Goal: Information Seeking & Learning: Learn about a topic

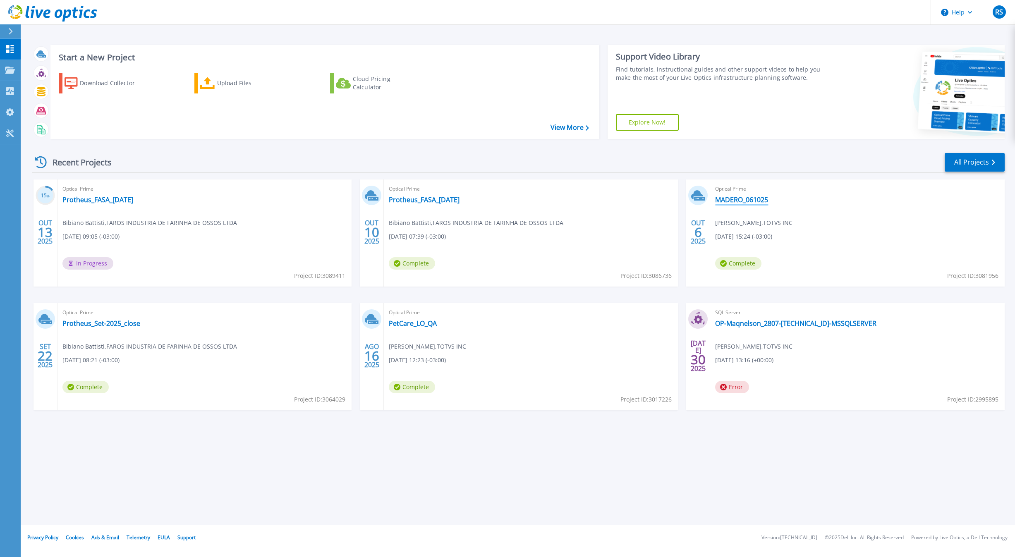
click at [726, 204] on link "MADERO_061025" at bounding box center [741, 200] width 53 height 8
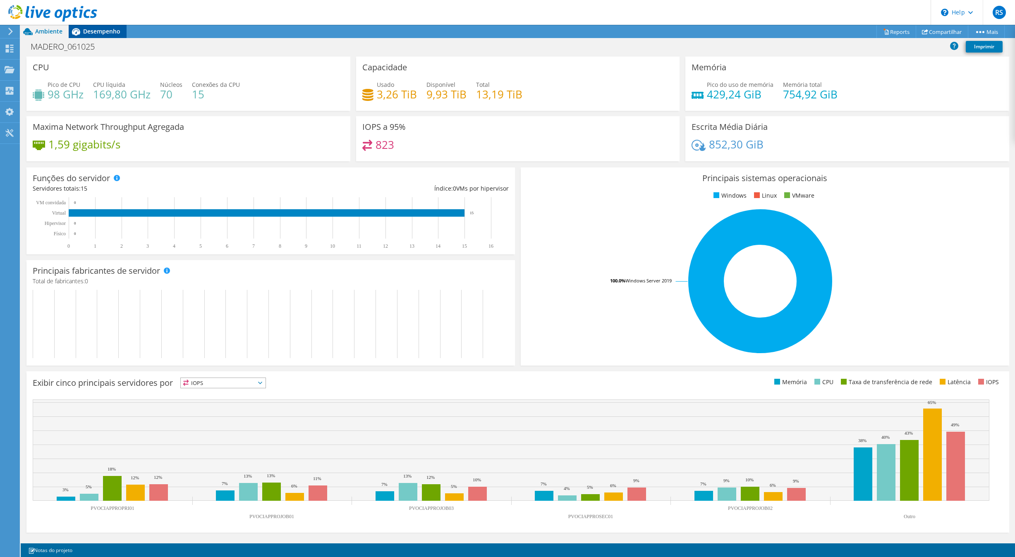
click at [118, 34] on span "Desempenho" at bounding box center [101, 31] width 37 height 8
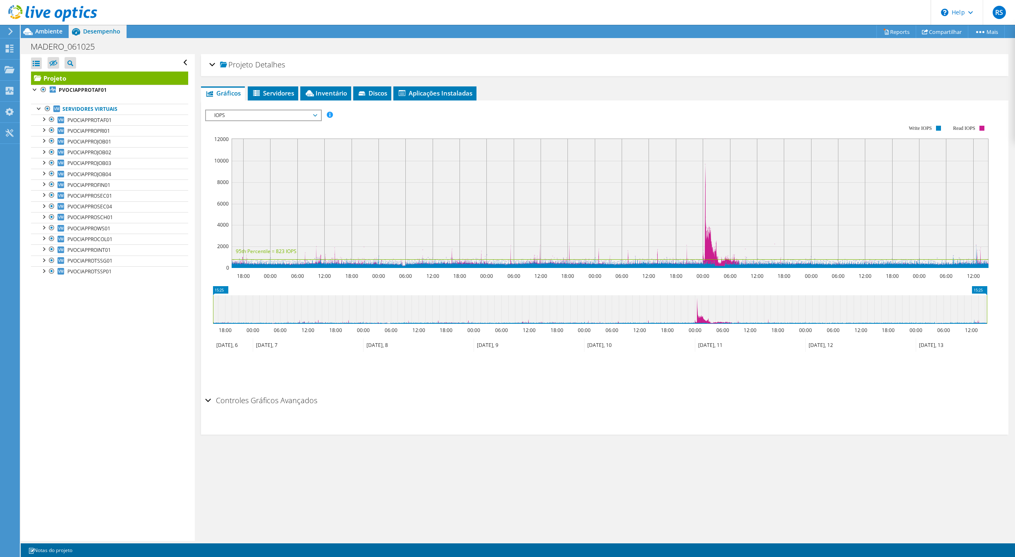
click at [235, 115] on span "IOPS" at bounding box center [263, 115] width 106 height 10
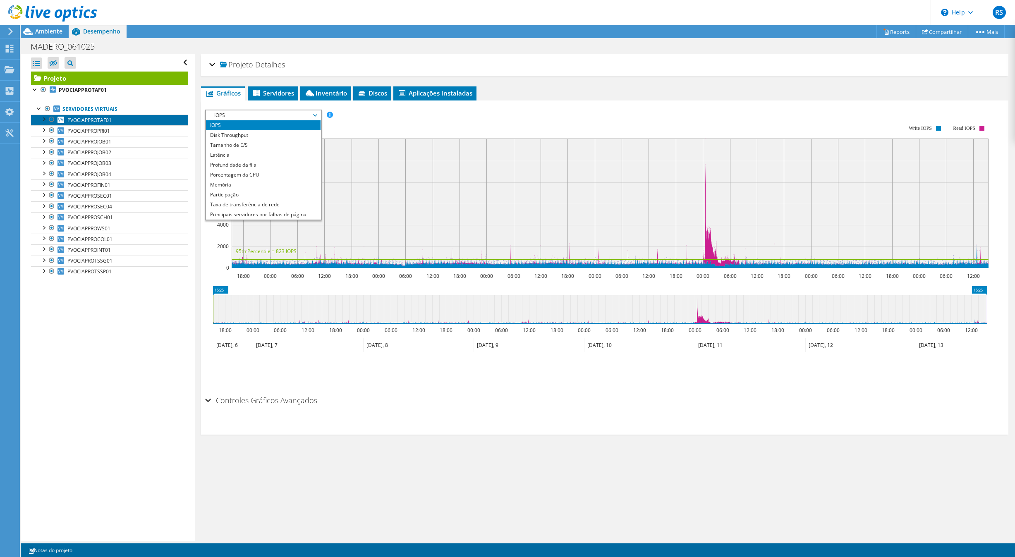
click at [113, 117] on link "PVOCIAPPROTAF01" at bounding box center [109, 120] width 157 height 11
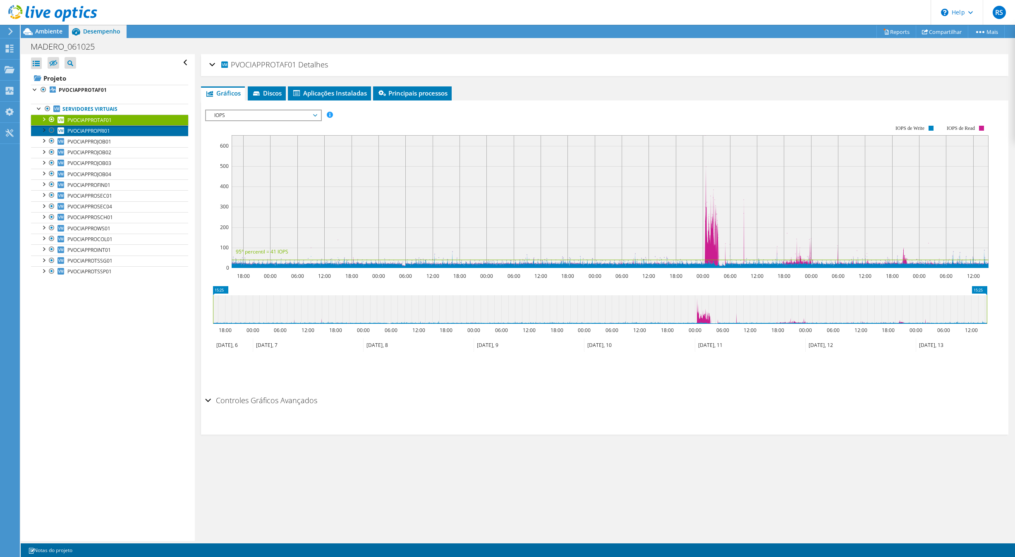
click at [141, 134] on link "PVOCIAPPROPRI01" at bounding box center [109, 130] width 157 height 11
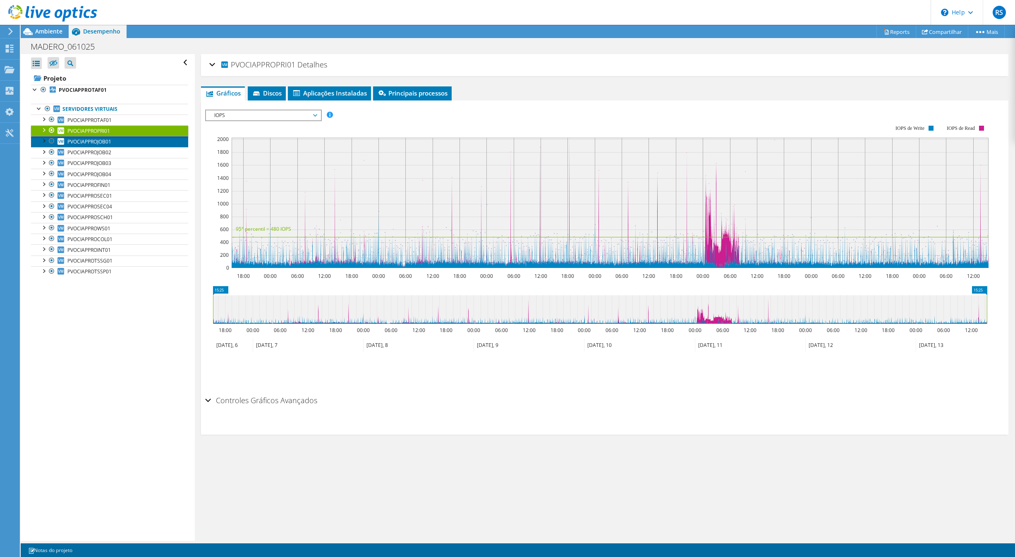
click at [115, 142] on link "PVOCIAPPROJOB01" at bounding box center [109, 141] width 157 height 11
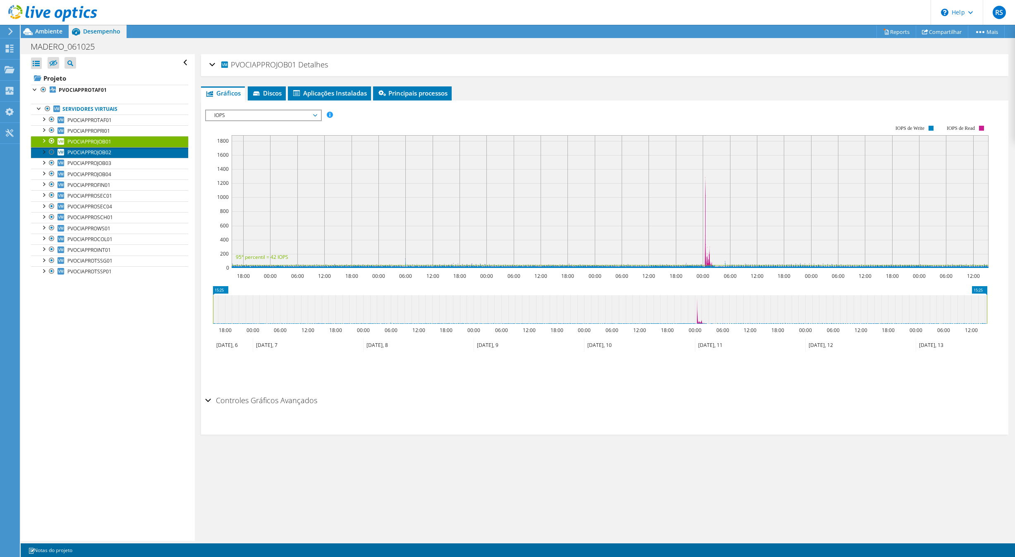
click at [113, 154] on link "PVOCIAPPROJOB02" at bounding box center [109, 152] width 157 height 11
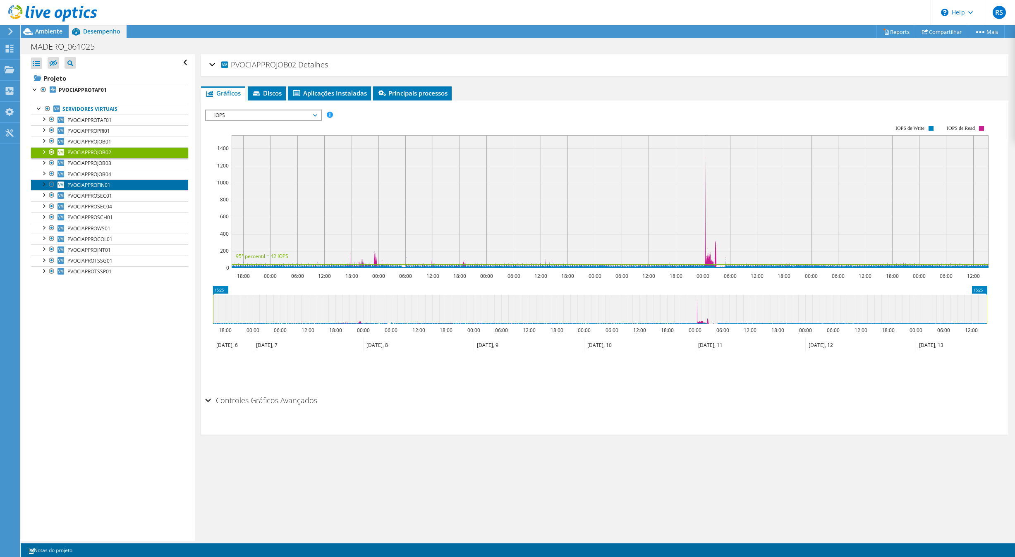
click at [119, 188] on link "PVOCIAPPROFIN01" at bounding box center [109, 185] width 157 height 11
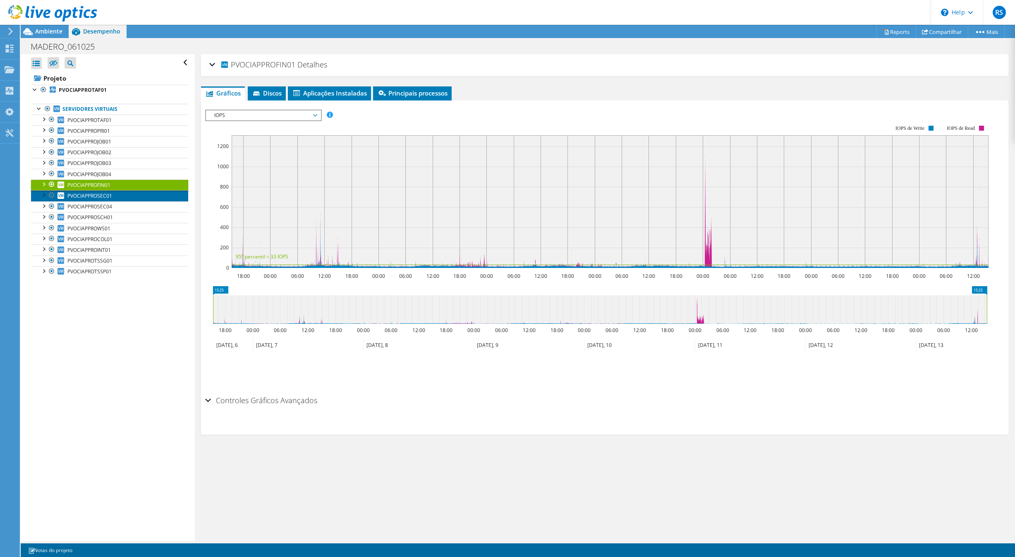
click at [120, 198] on link "PVOCIAPPROSEC01" at bounding box center [109, 195] width 157 height 11
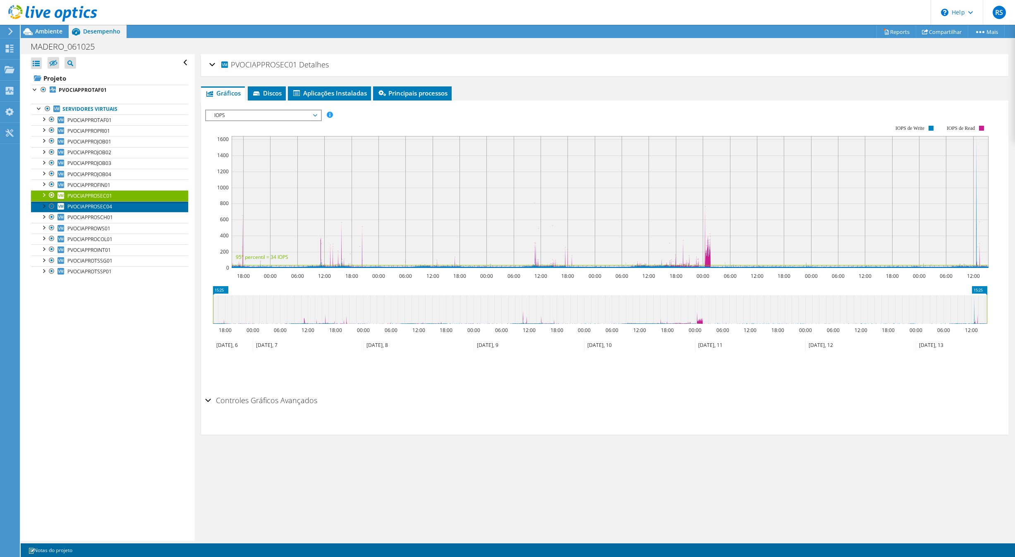
click at [111, 210] on span "PVOCIAPPROSEC04" at bounding box center [89, 206] width 45 height 7
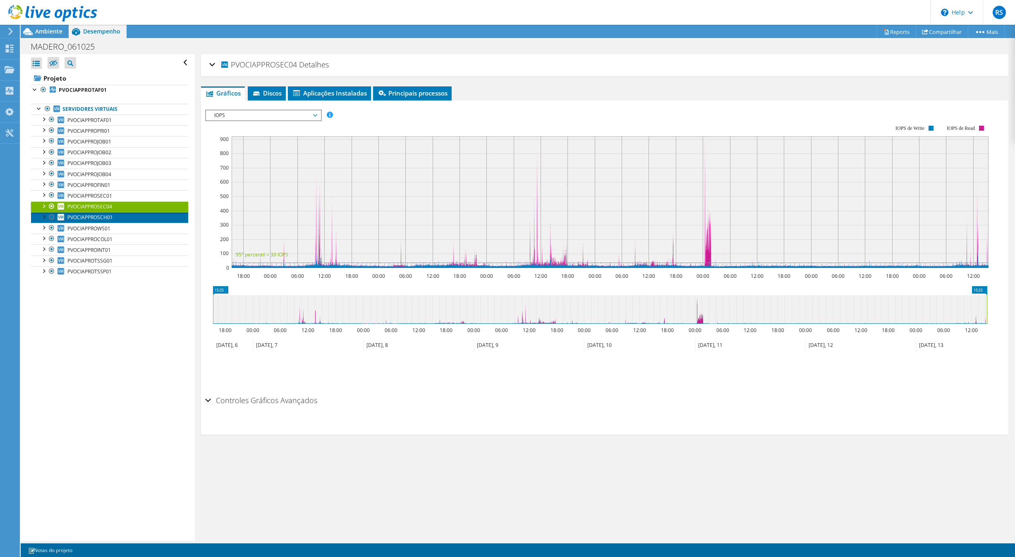
click at [113, 219] on span "PVOCIAPPROSCH01" at bounding box center [90, 217] width 46 height 7
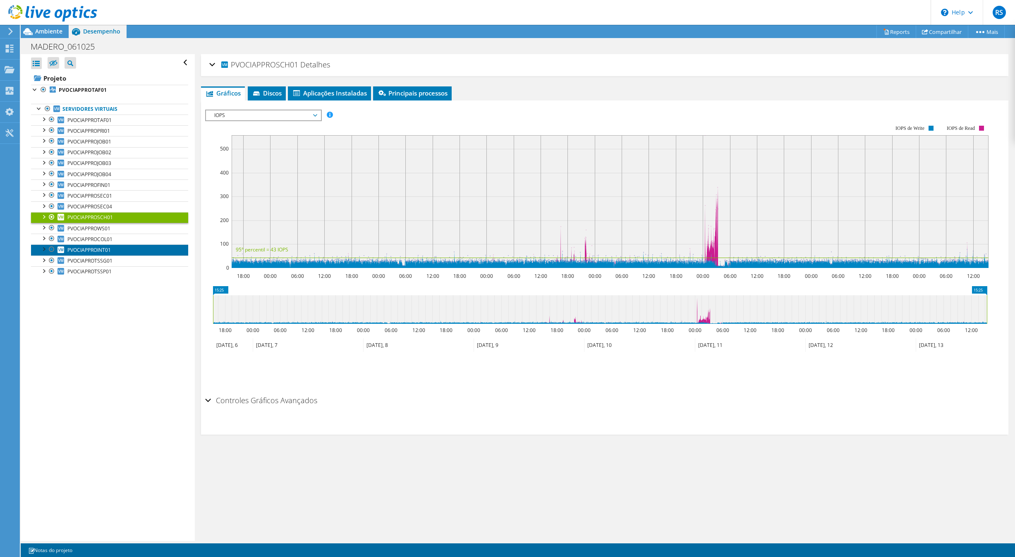
click at [122, 254] on link "PVOCIAPPROINT01" at bounding box center [109, 249] width 157 height 11
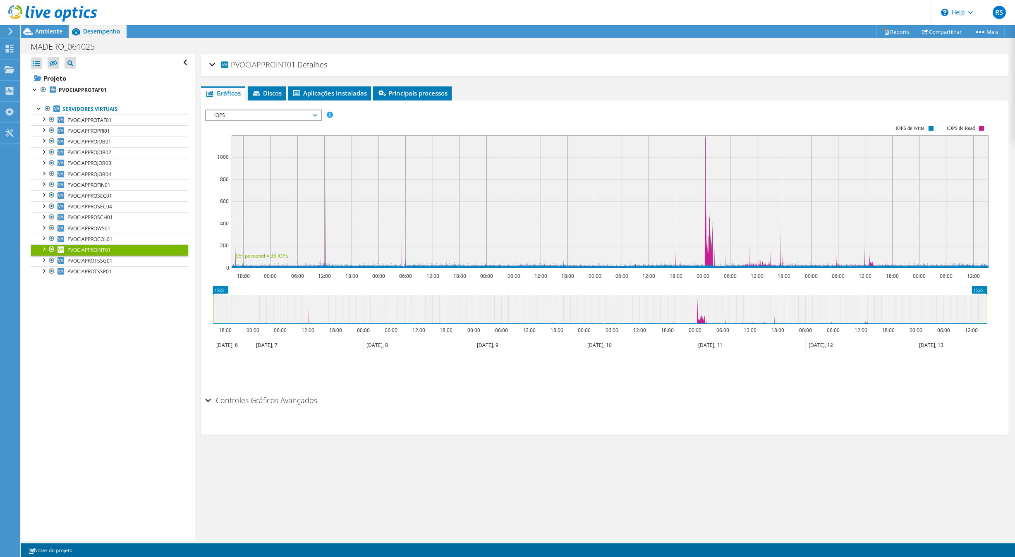
click at [246, 114] on span "IOPS" at bounding box center [263, 115] width 106 height 10
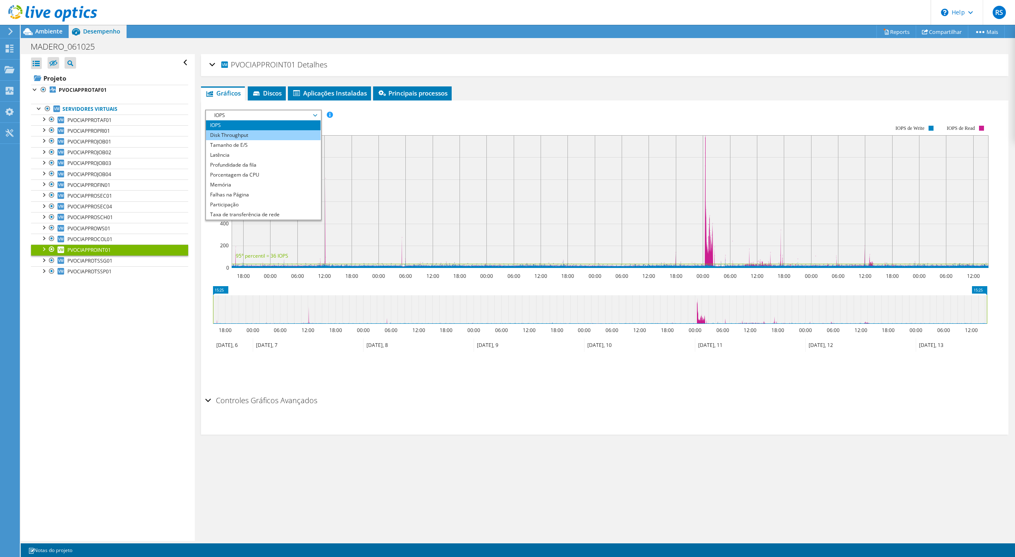
click at [252, 133] on li "Disk Throughput" at bounding box center [263, 135] width 115 height 10
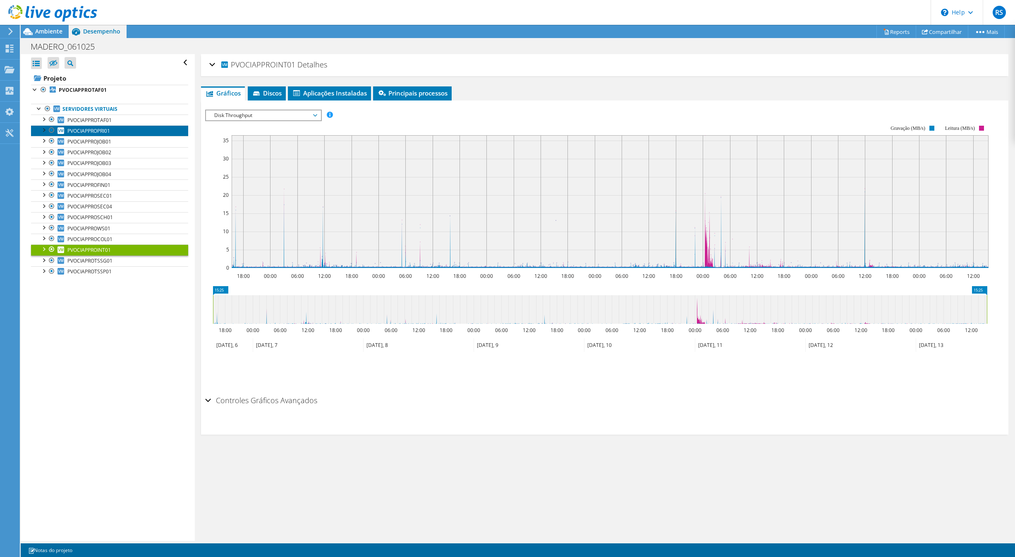
click at [117, 132] on link "PVOCIAPPROPRI01" at bounding box center [109, 130] width 157 height 11
